Goal: Transaction & Acquisition: Purchase product/service

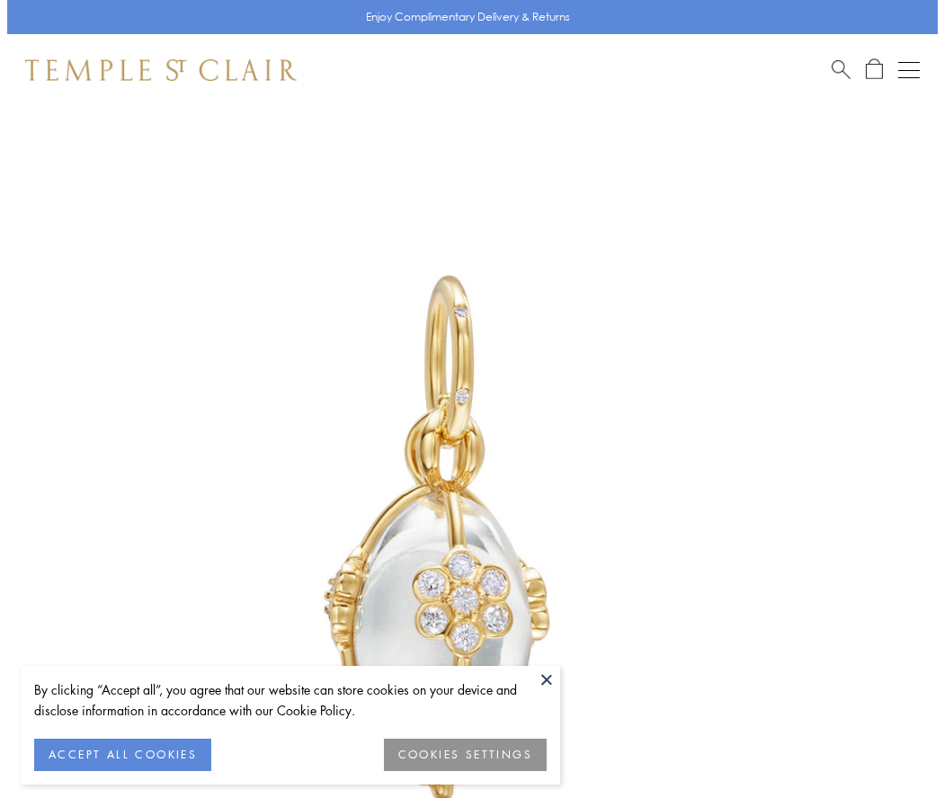
scroll to position [42, 0]
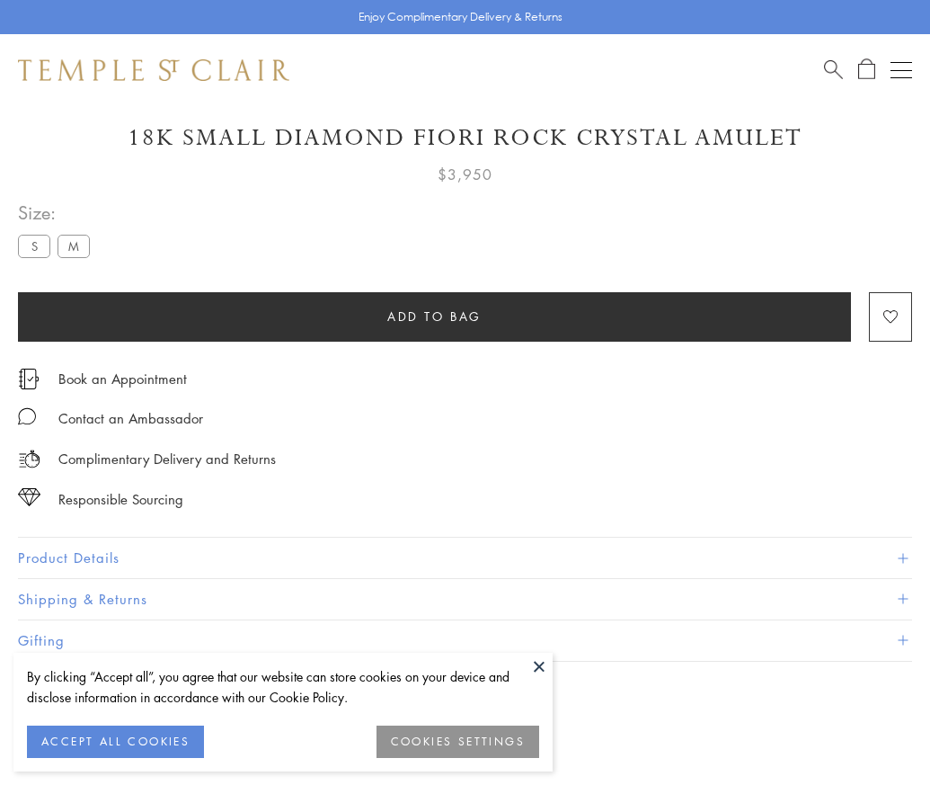
click at [434, 315] on span "Add to bag" at bounding box center [434, 317] width 94 height 20
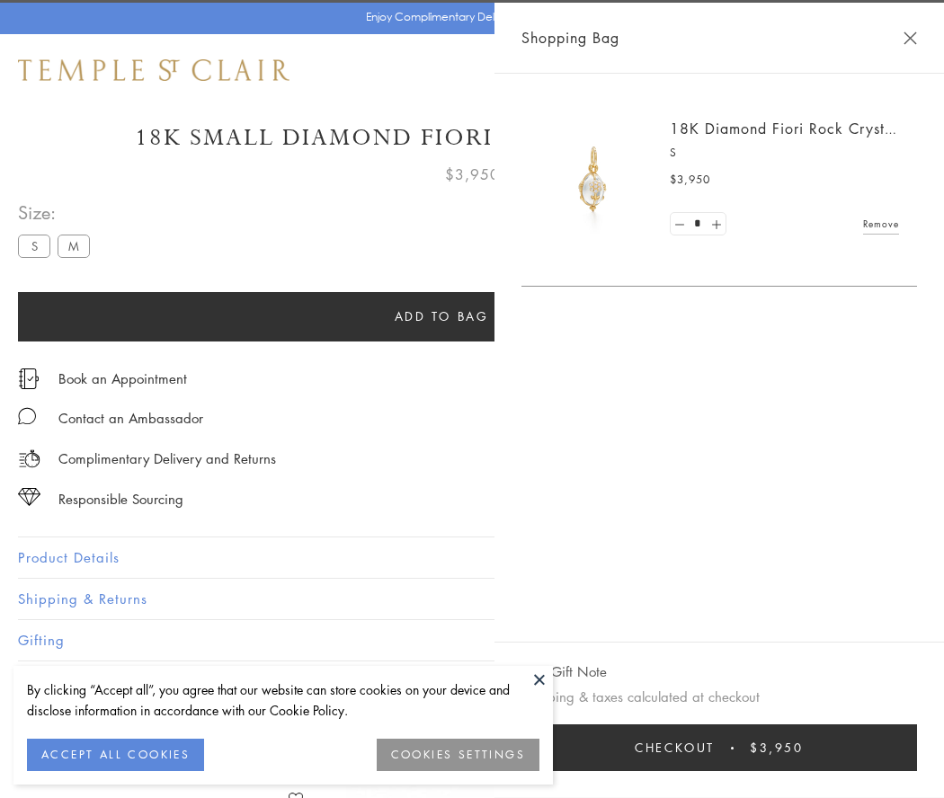
click at [715, 748] on span "Checkout" at bounding box center [675, 748] width 80 height 20
